Goal: Check status

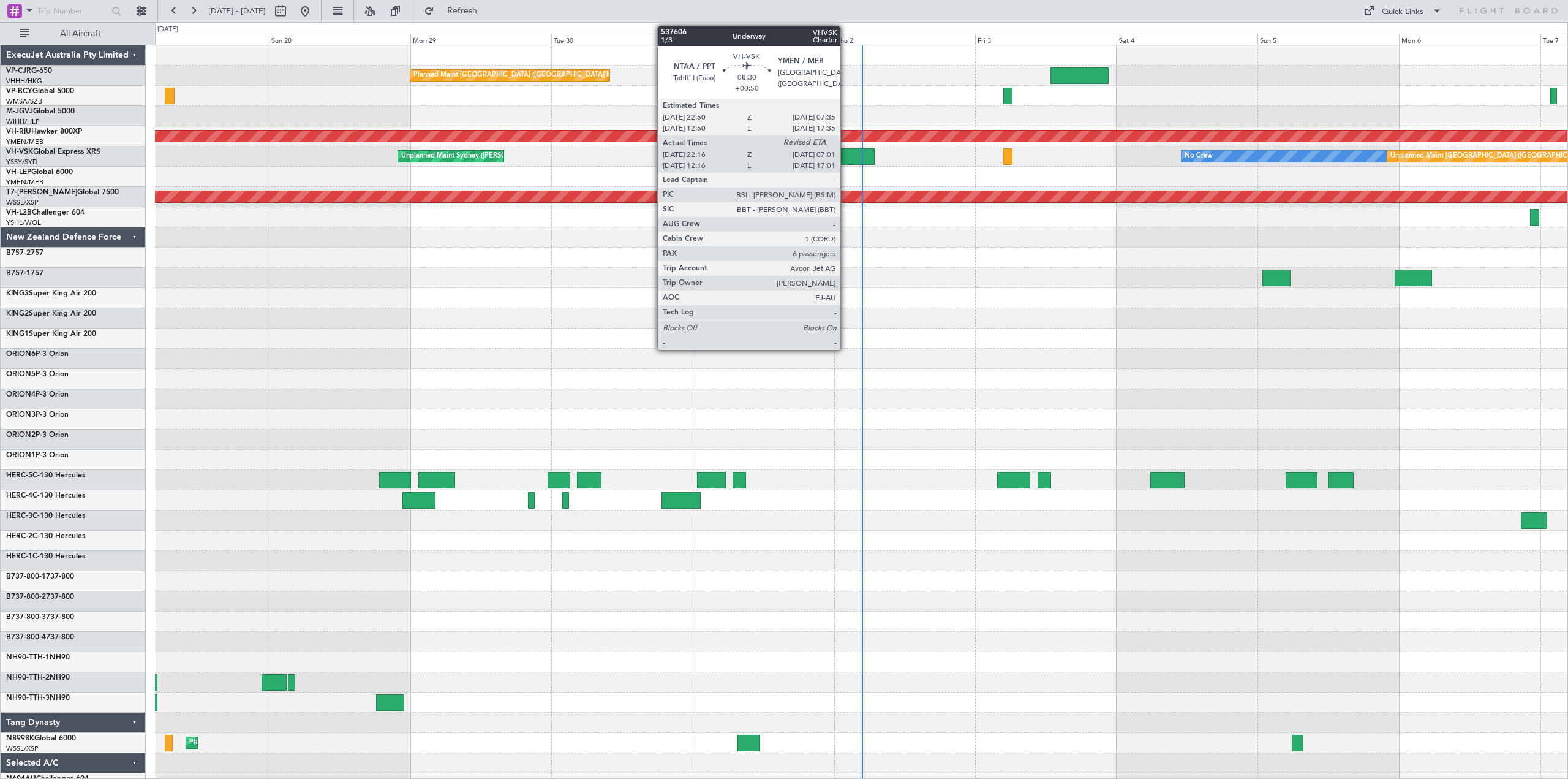
click at [846, 151] on div at bounding box center [849, 156] width 52 height 16
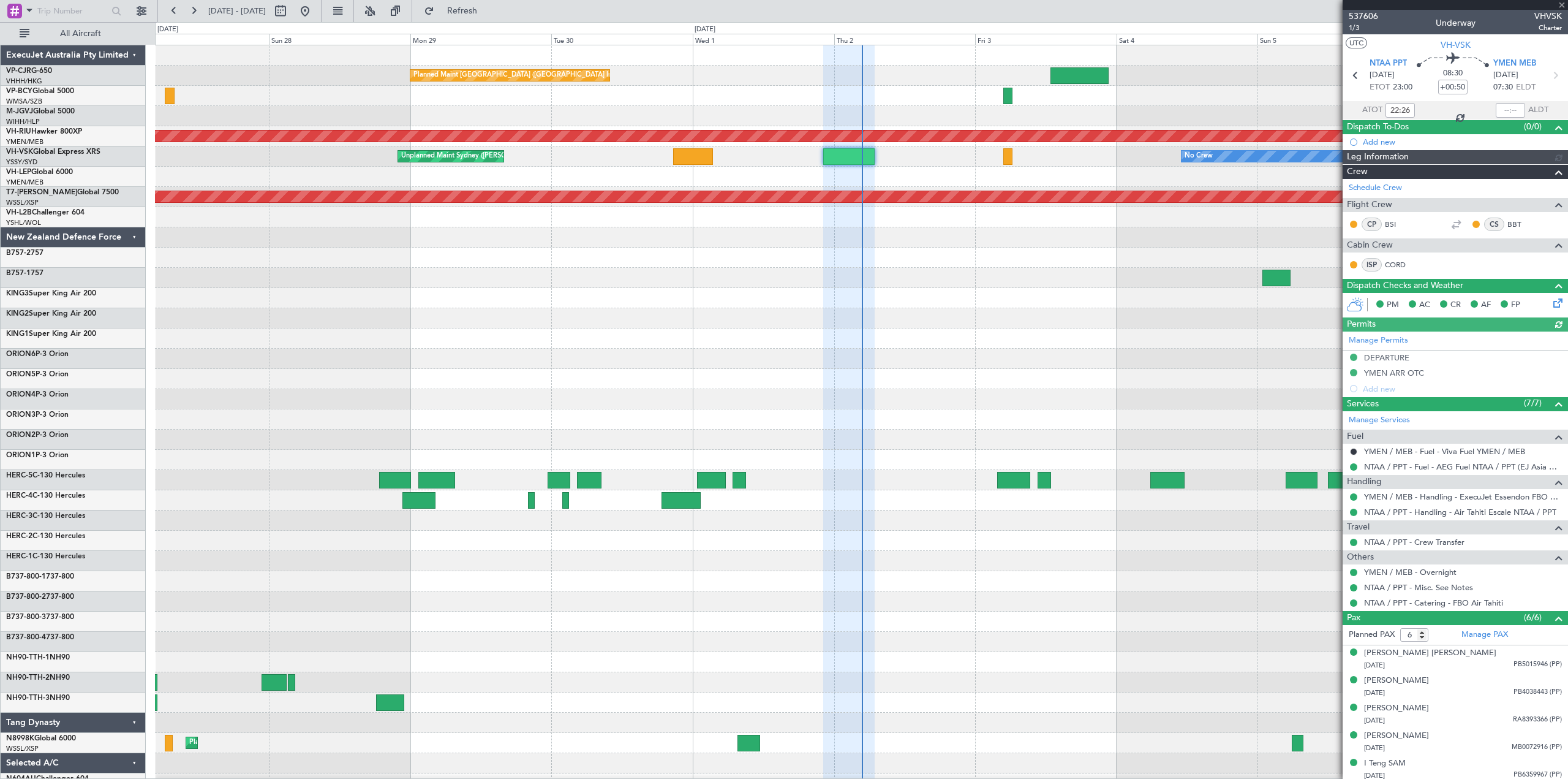
type input "[PERSON_NAME] (HHAFI)"
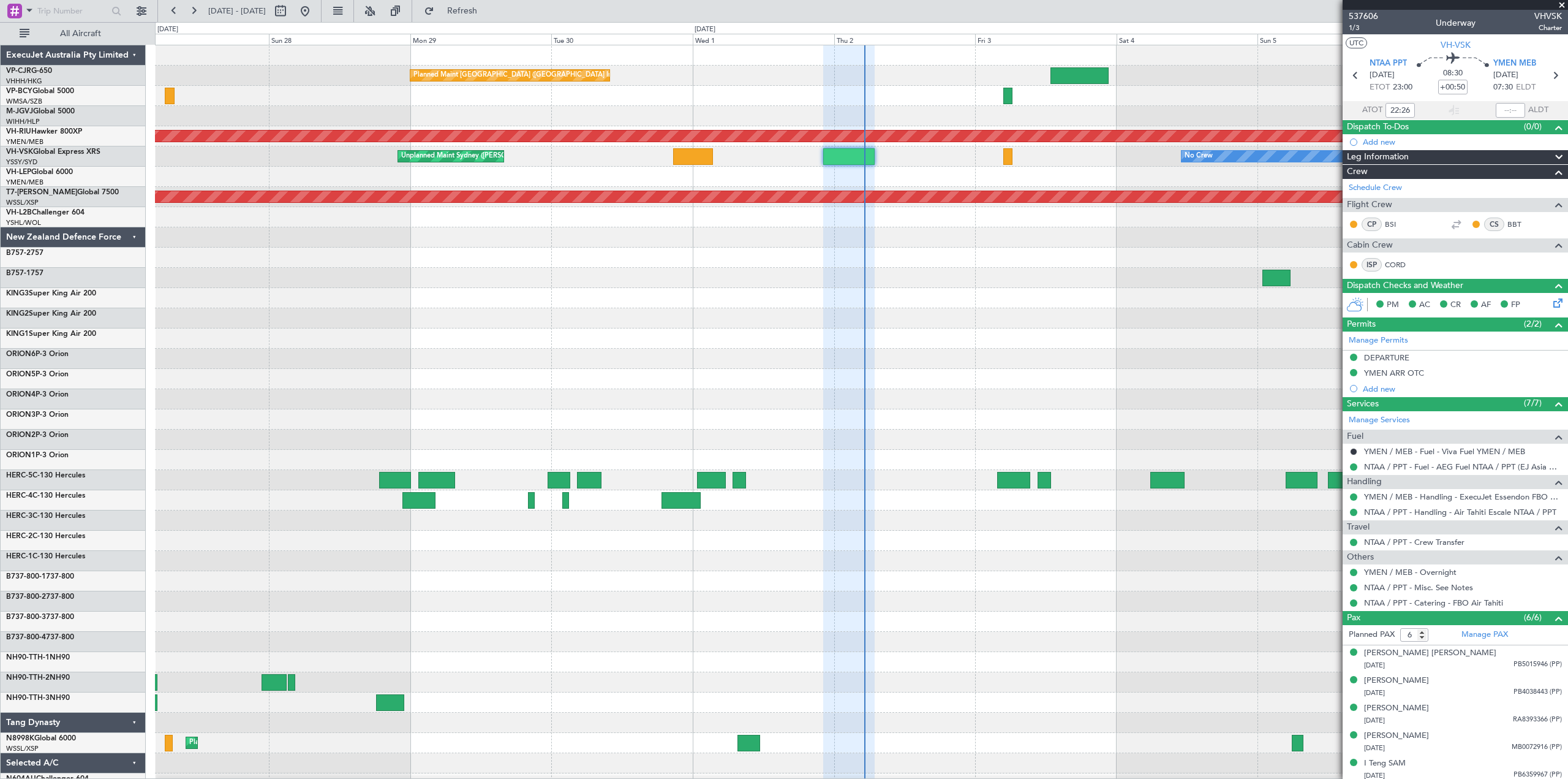
type input "[PERSON_NAME] (HHAFI)"
